Goal: Entertainment & Leisure: Consume media (video, audio)

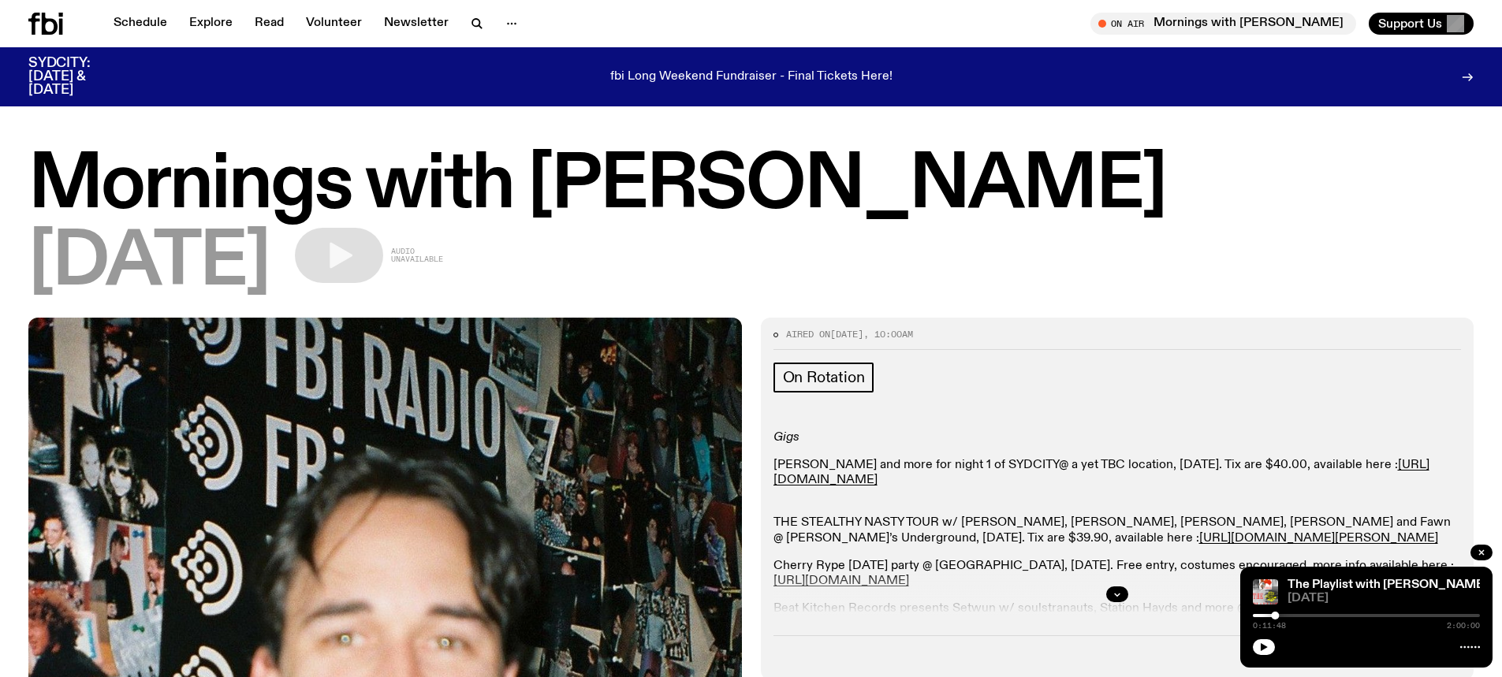
scroll to position [233, 0]
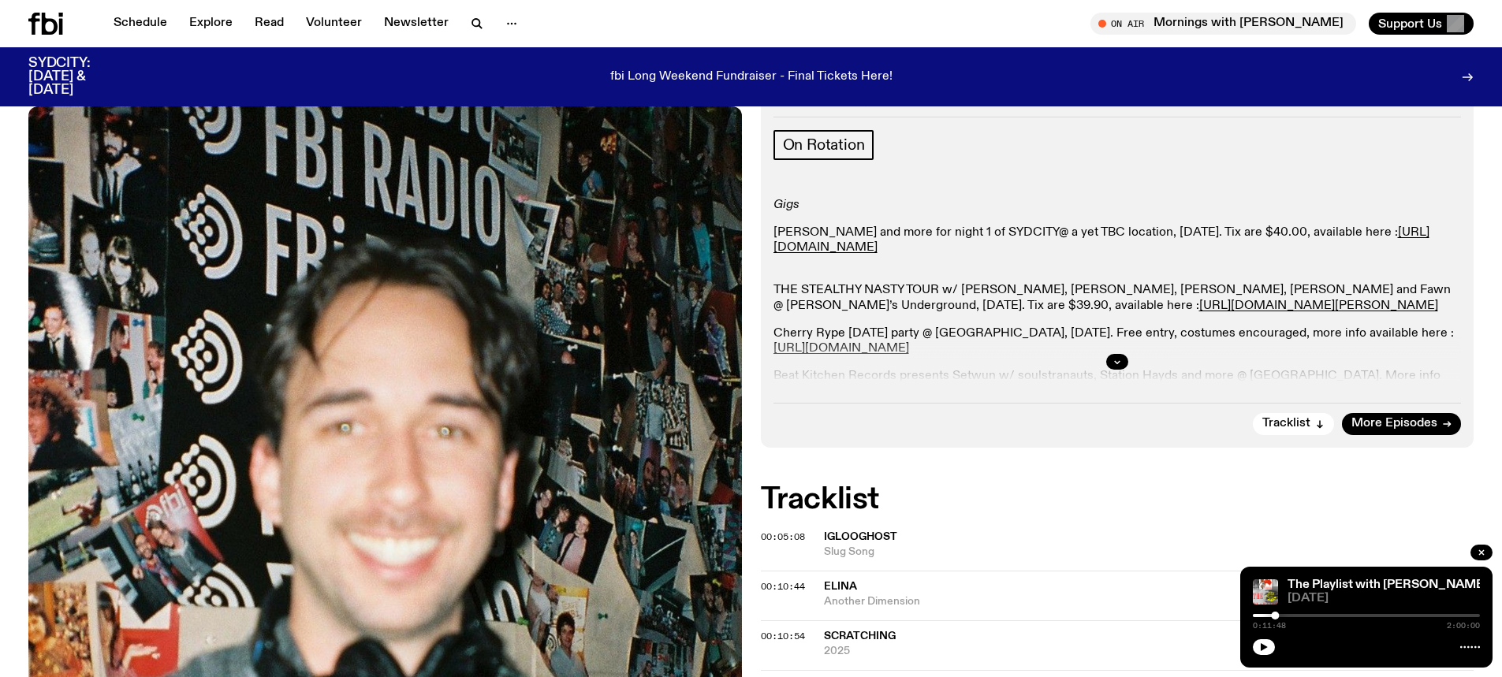
click at [51, 24] on icon at bounding box center [45, 24] width 35 height 22
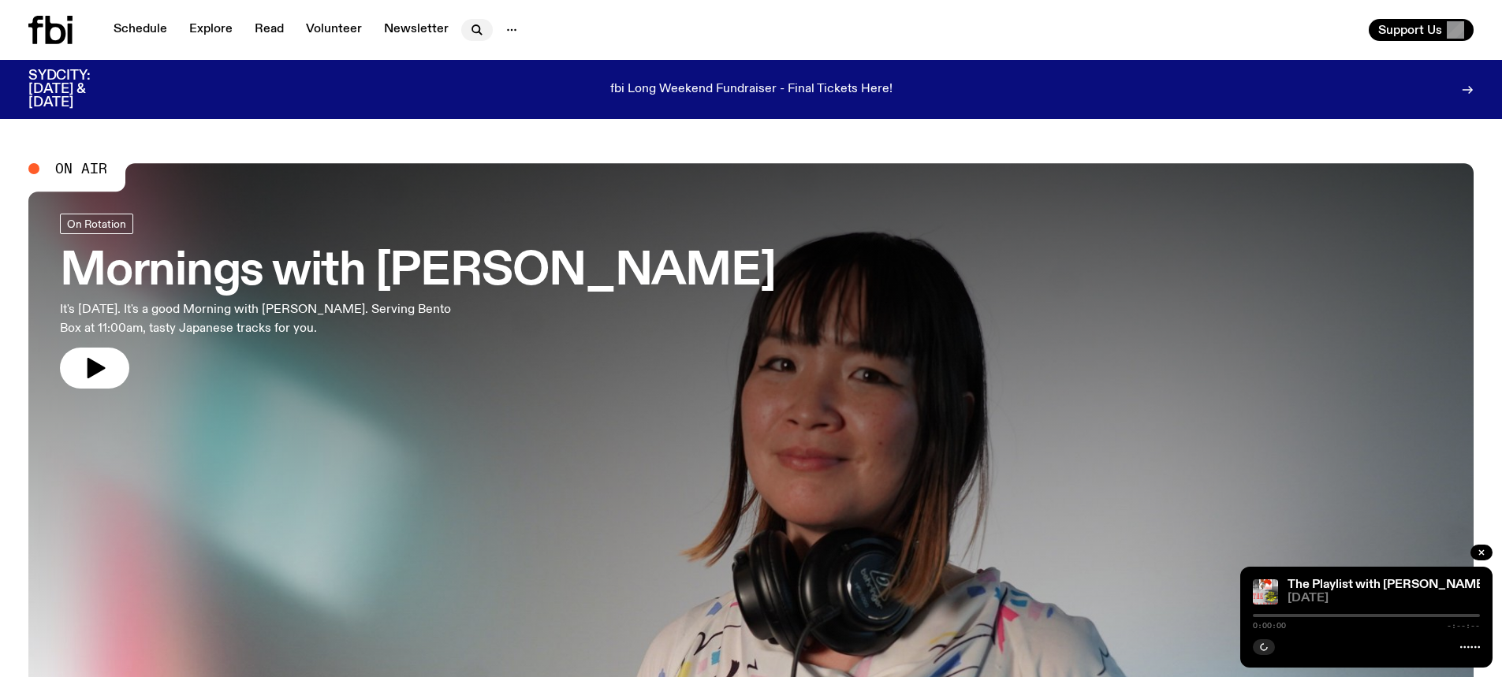
click at [479, 28] on icon "button" at bounding box center [477, 30] width 19 height 19
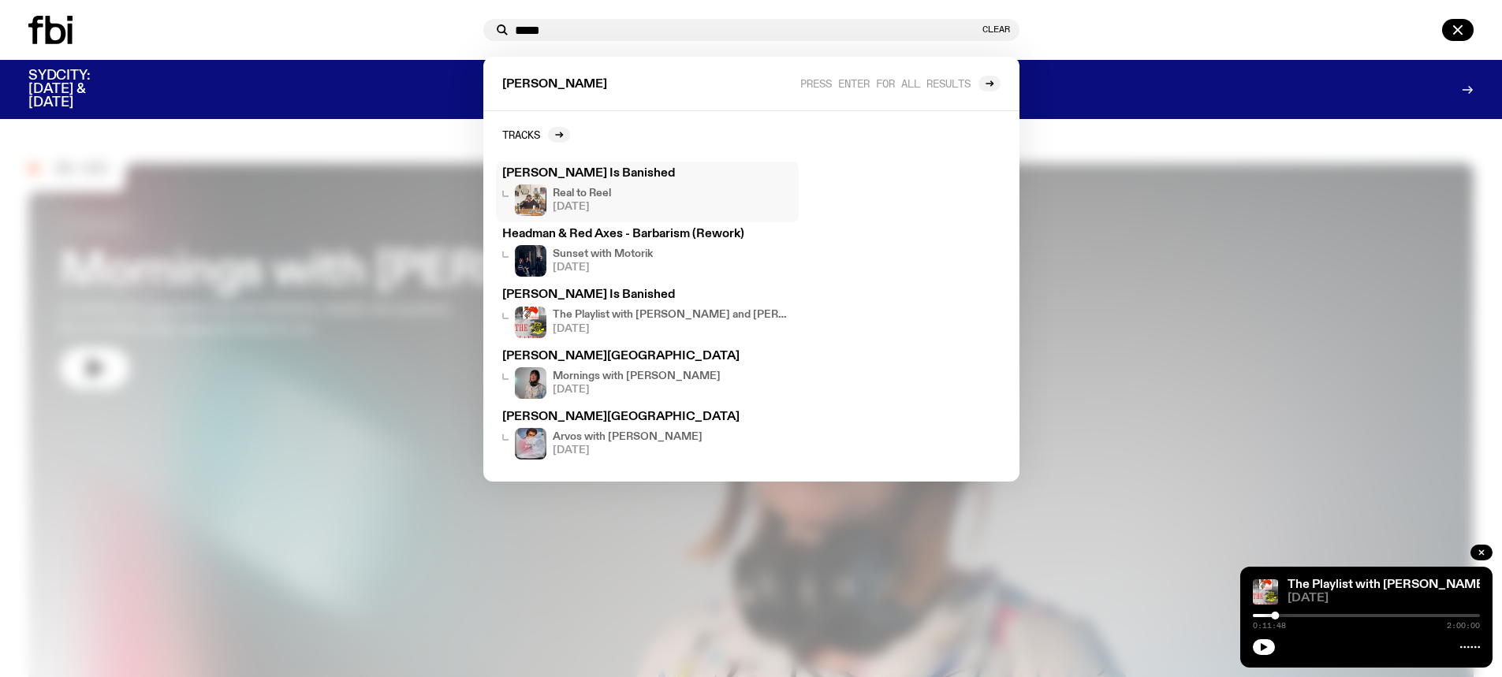
type input "*****"
click at [630, 176] on h3 "BARBARA - Romeo Is Banished" at bounding box center [647, 174] width 290 height 12
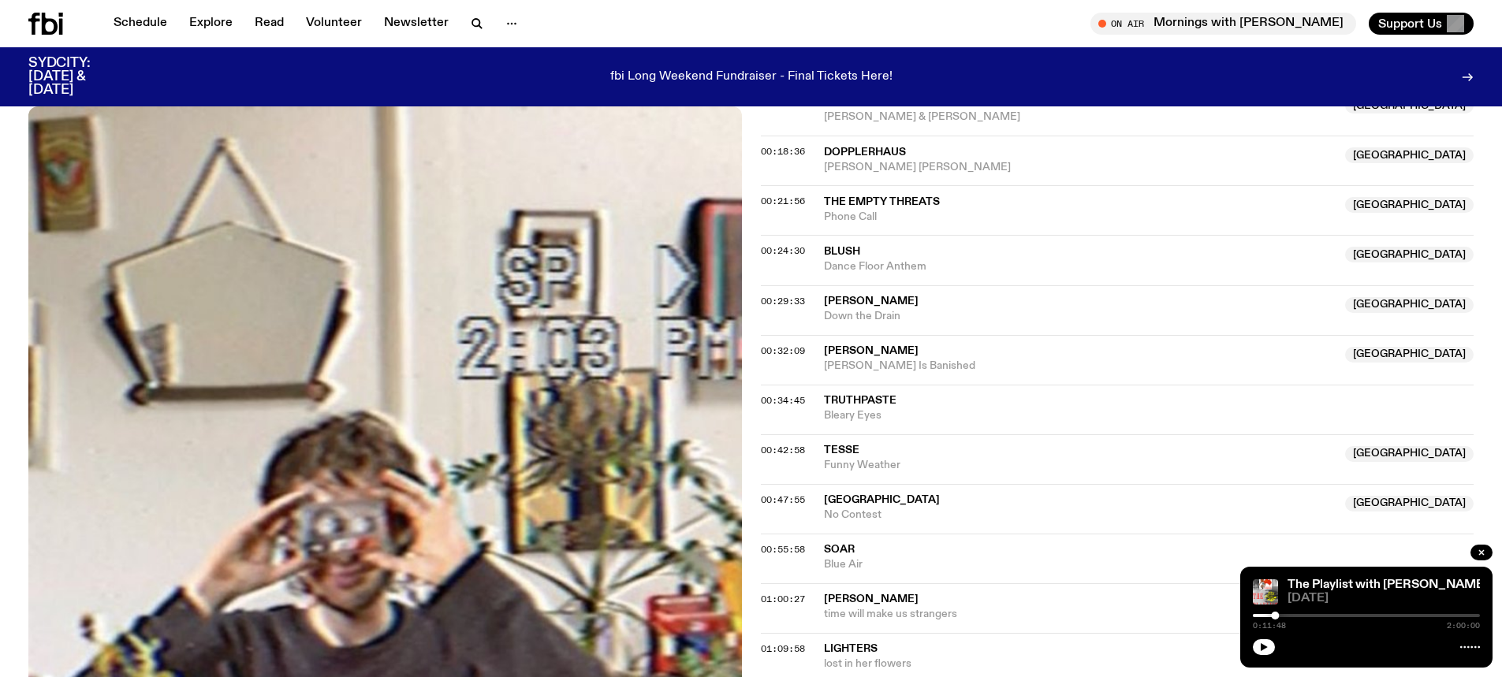
scroll to position [701, 0]
click at [766, 401] on span "00:34:45" at bounding box center [783, 399] width 44 height 13
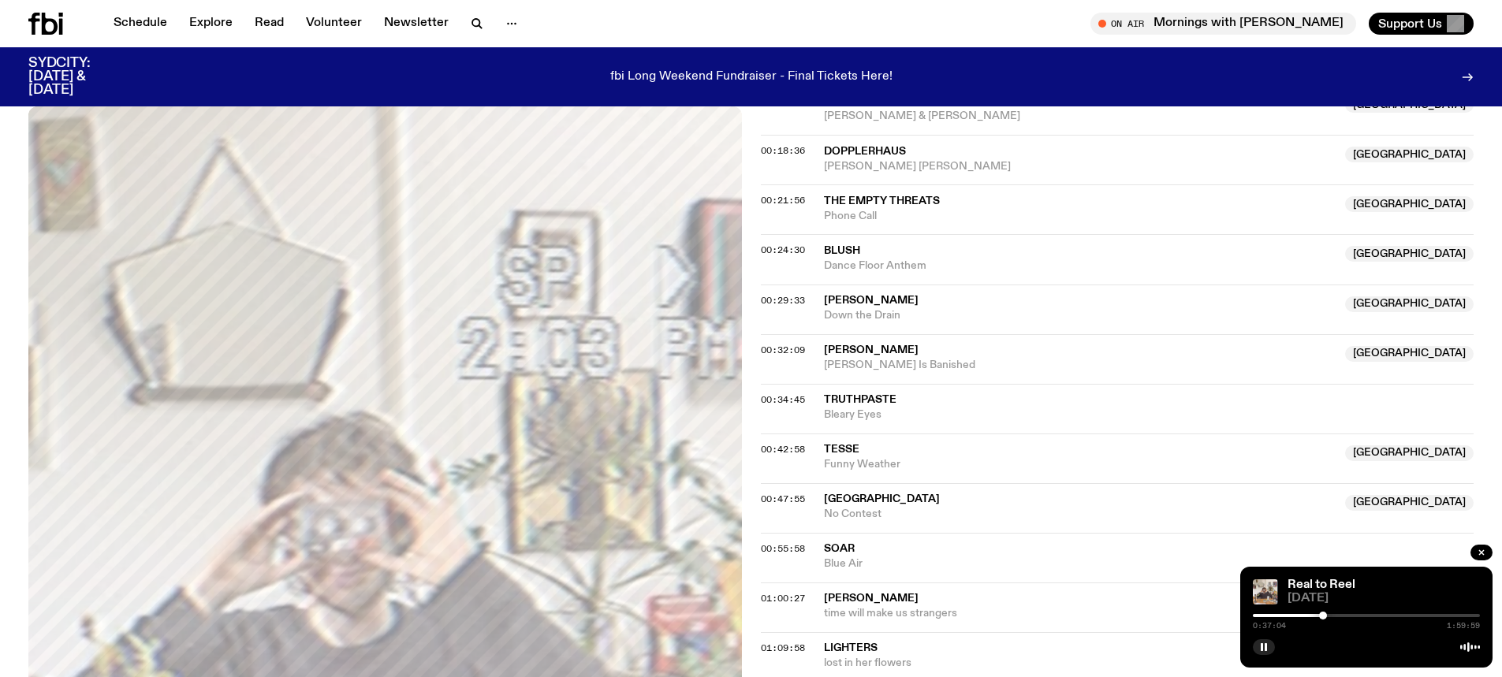
click at [1323, 617] on div at bounding box center [1323, 616] width 8 height 8
click at [1325, 617] on div at bounding box center [1325, 616] width 8 height 8
click at [1328, 618] on div at bounding box center [1328, 616] width 8 height 8
click at [1326, 618] on div at bounding box center [1326, 616] width 8 height 8
click at [65, 27] on div at bounding box center [66, 24] width 76 height 22
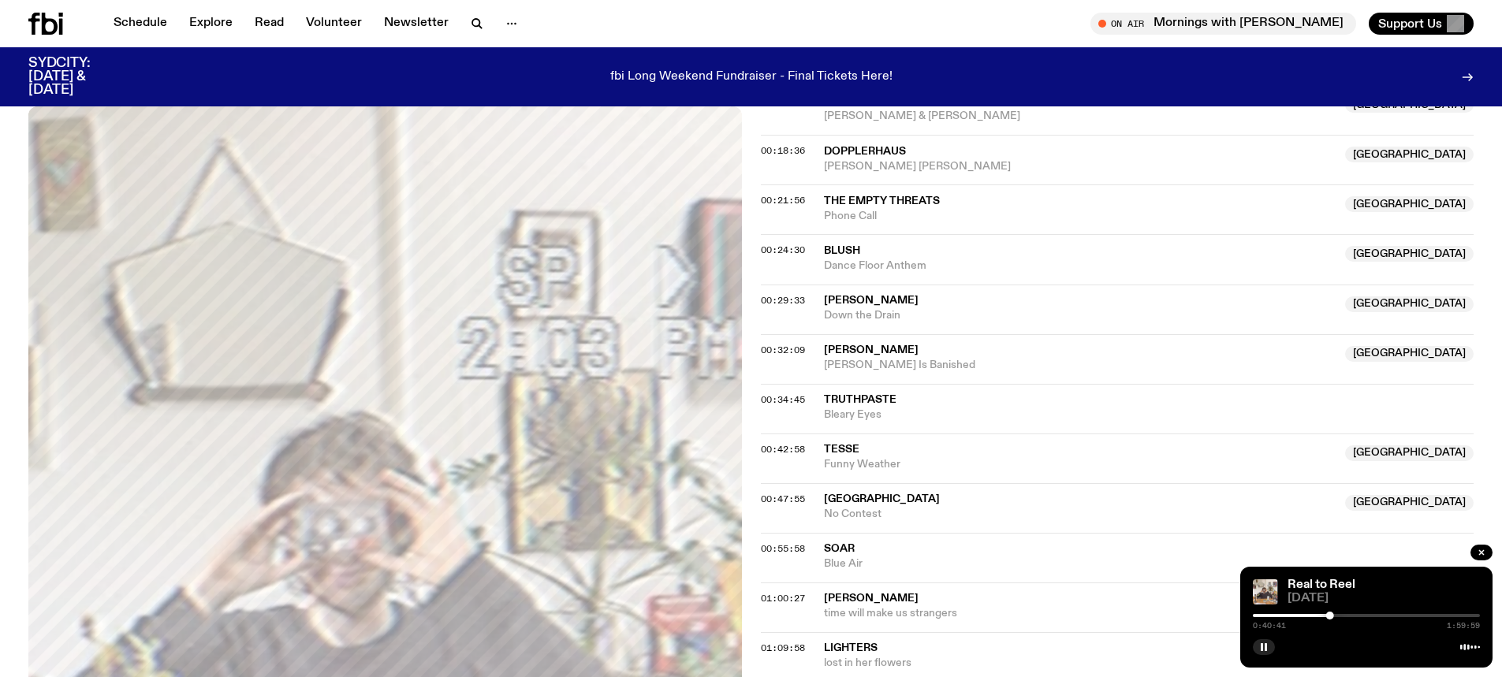
click at [59, 23] on icon at bounding box center [61, 27] width 4 height 16
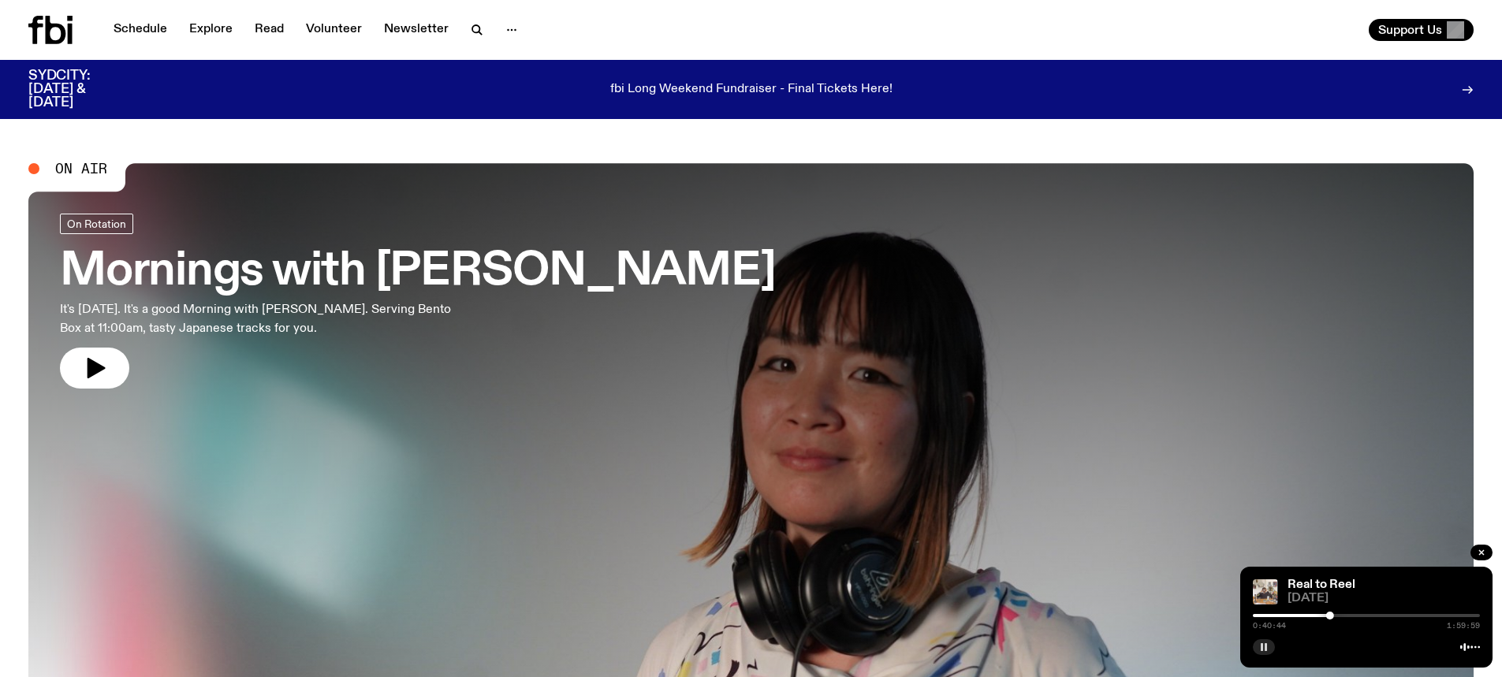
click at [1254, 647] on button "button" at bounding box center [1264, 647] width 22 height 16
